Goal: Task Accomplishment & Management: Manage account settings

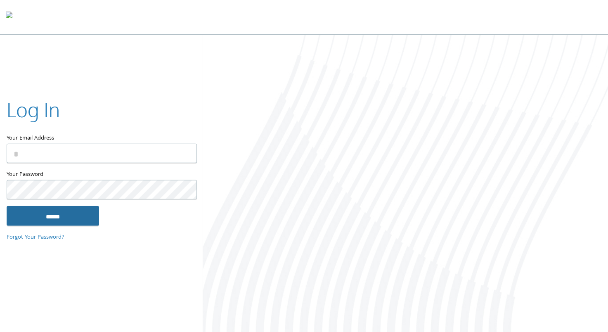
type input "**********"
click at [46, 221] on input "******" at bounding box center [53, 216] width 93 height 20
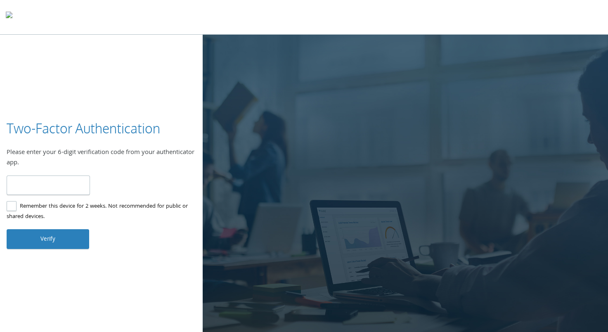
type input "******"
